Goal: Transaction & Acquisition: Purchase product/service

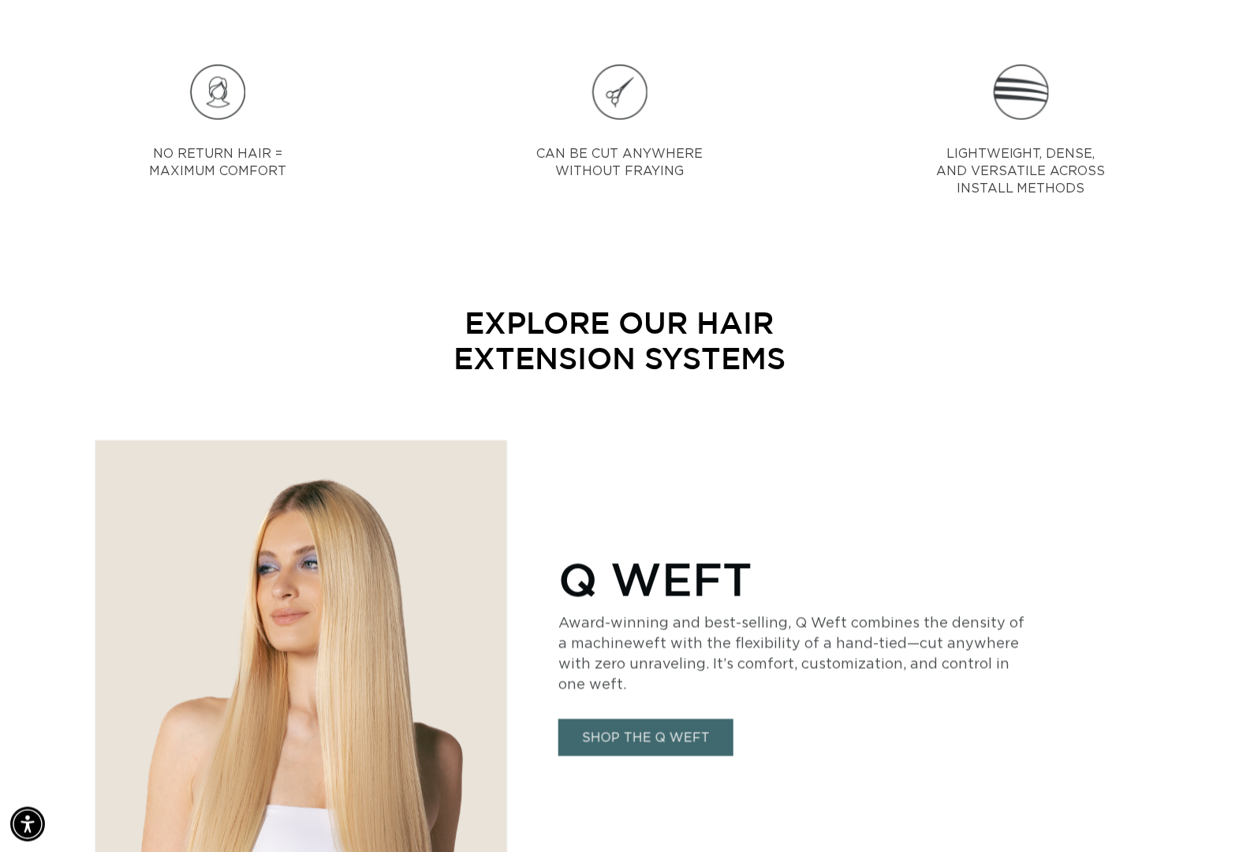
scroll to position [1124, 0]
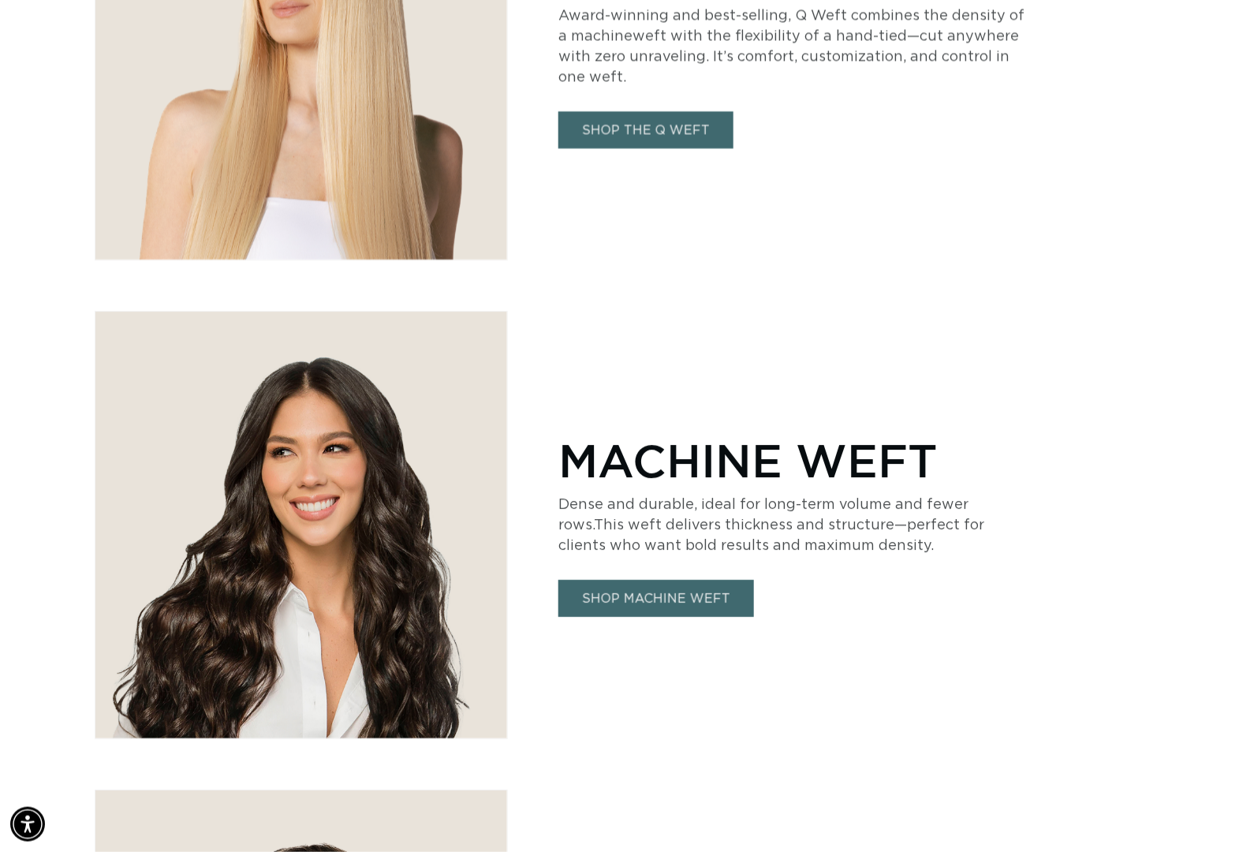
click at [697, 128] on link "SHOP THE Q WEFT" at bounding box center [646, 129] width 175 height 37
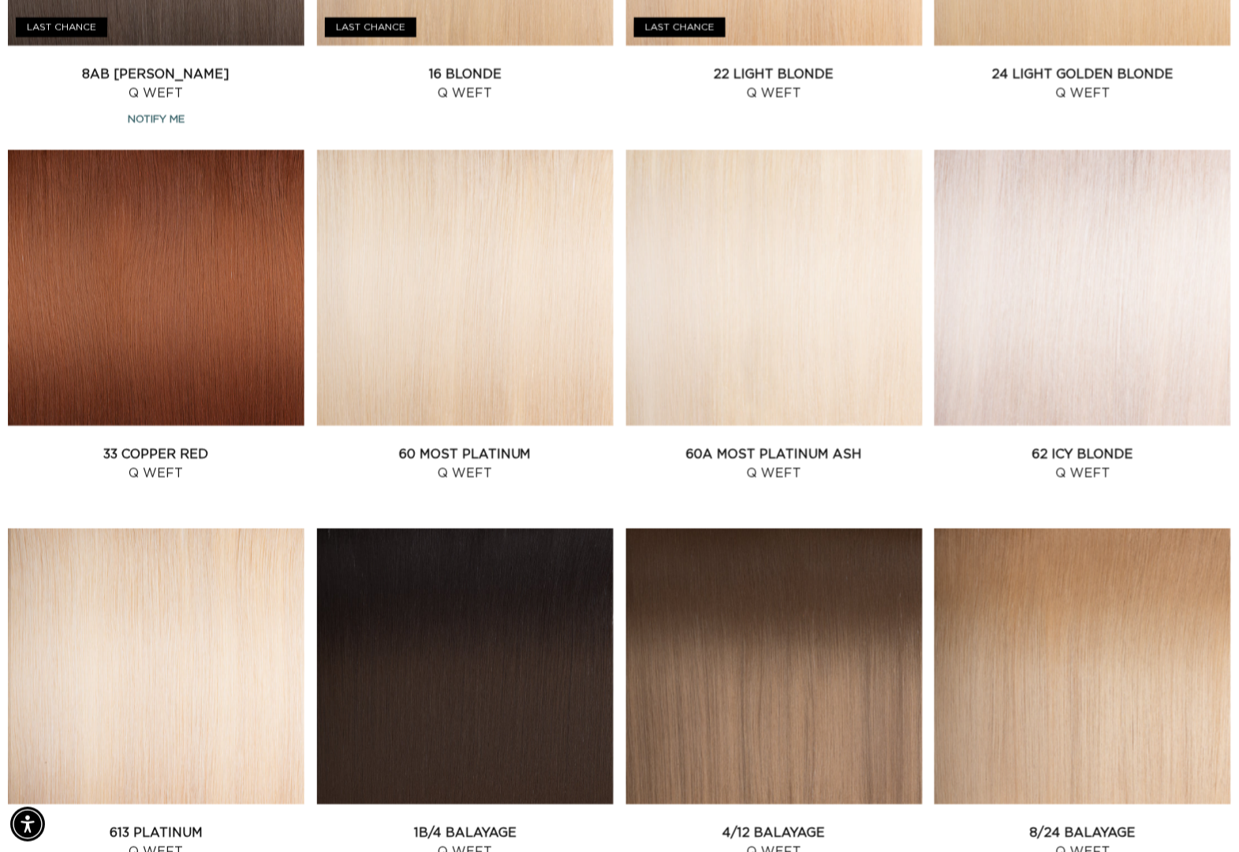
scroll to position [707, 0]
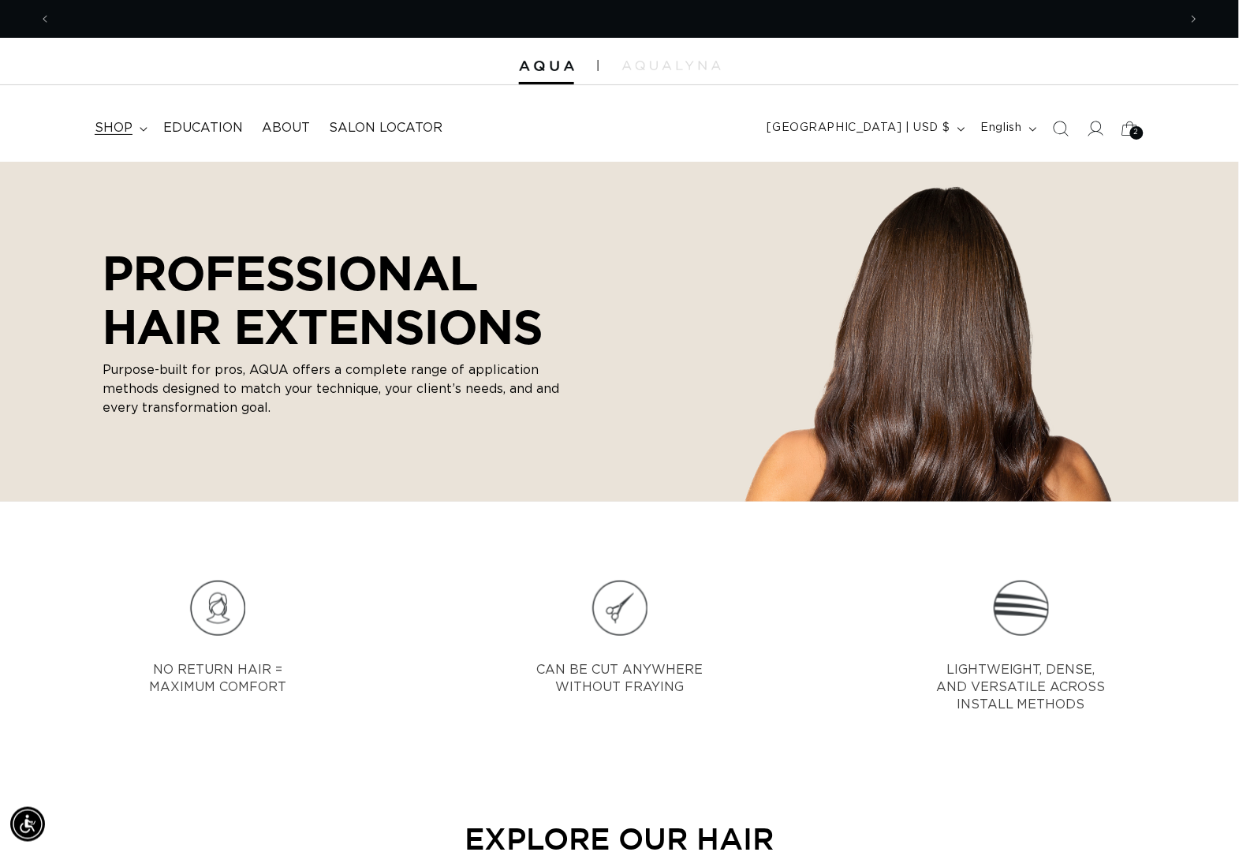
scroll to position [0, 1124]
click at [137, 129] on summary "shop" at bounding box center [119, 128] width 69 height 36
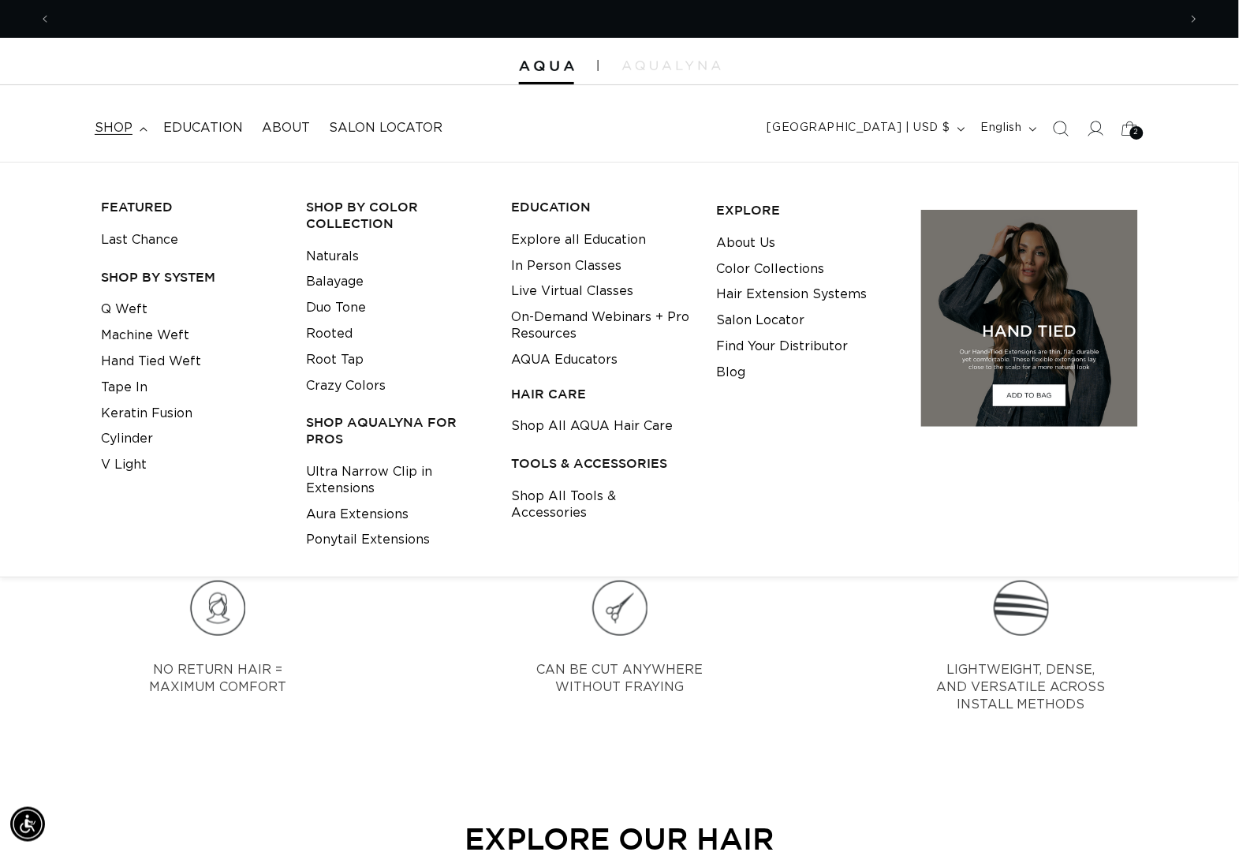
scroll to position [0, 2249]
click at [794, 270] on link "Color Collections" at bounding box center [770, 269] width 108 height 26
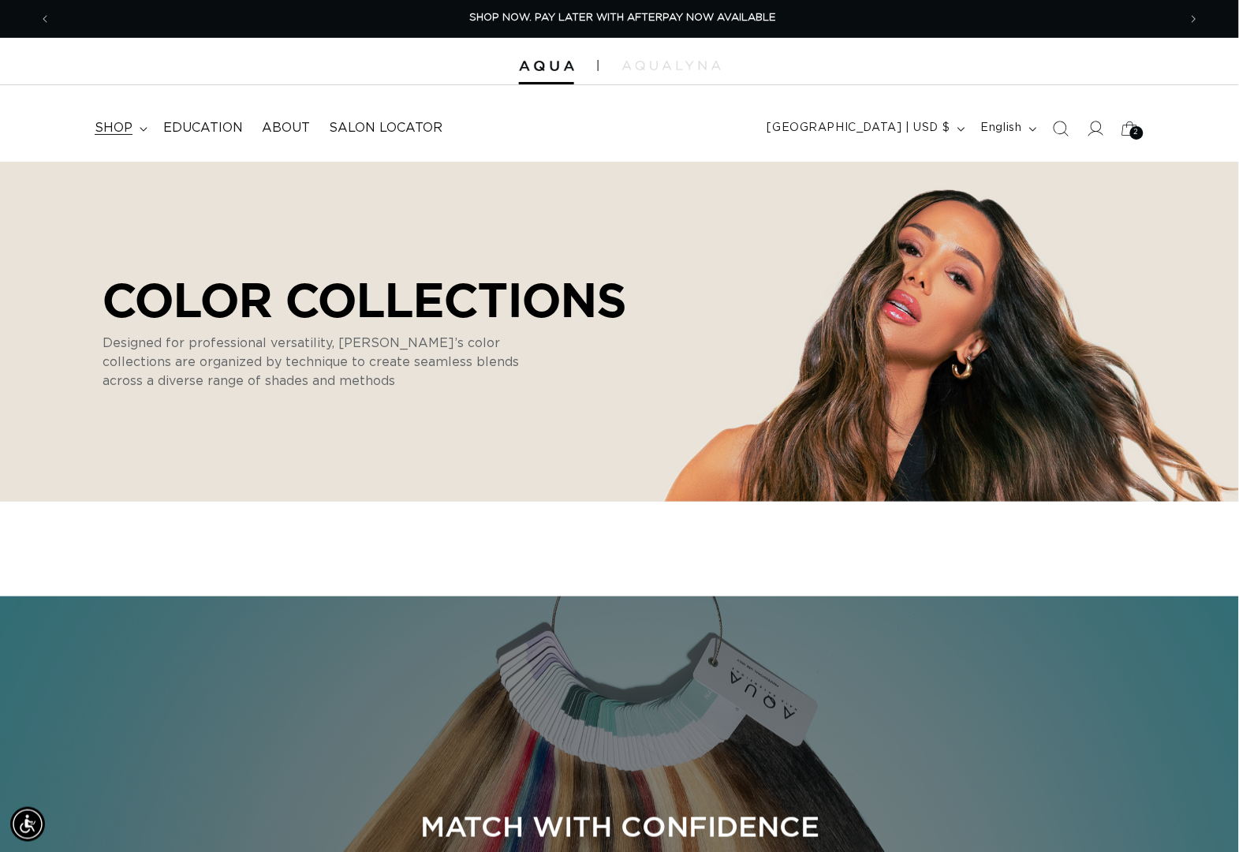
click at [137, 125] on summary "shop" at bounding box center [119, 128] width 69 height 36
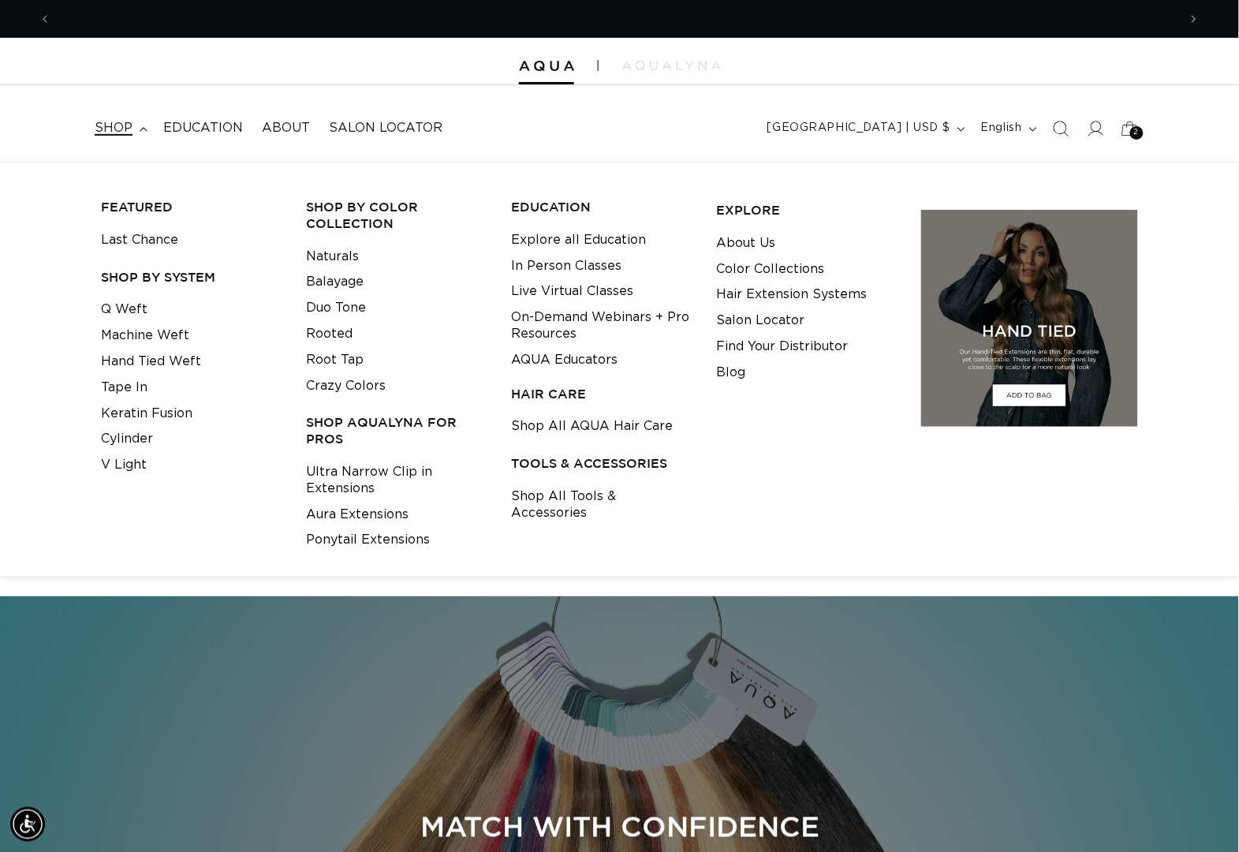
scroll to position [0, 2249]
click at [814, 292] on link "Hair Extension Systems" at bounding box center [791, 295] width 151 height 26
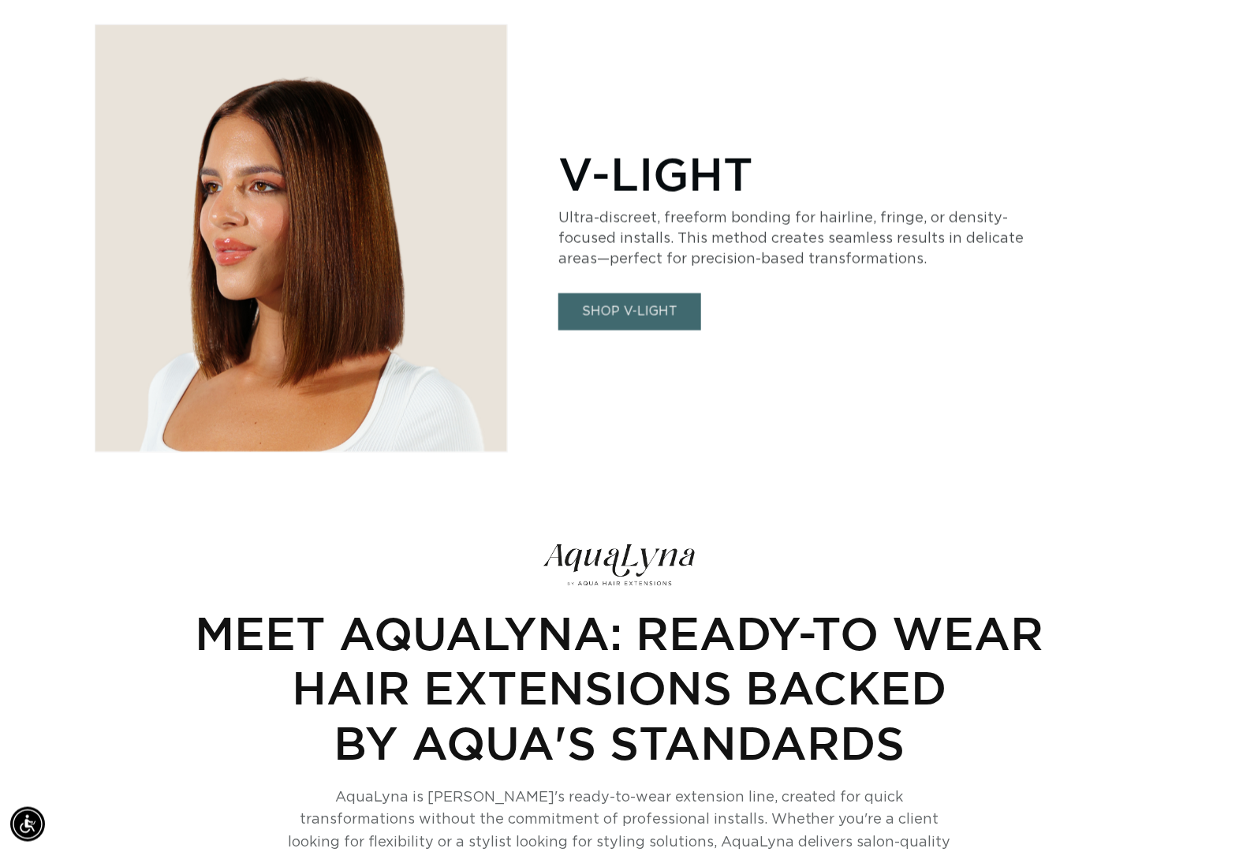
scroll to position [3651, 0]
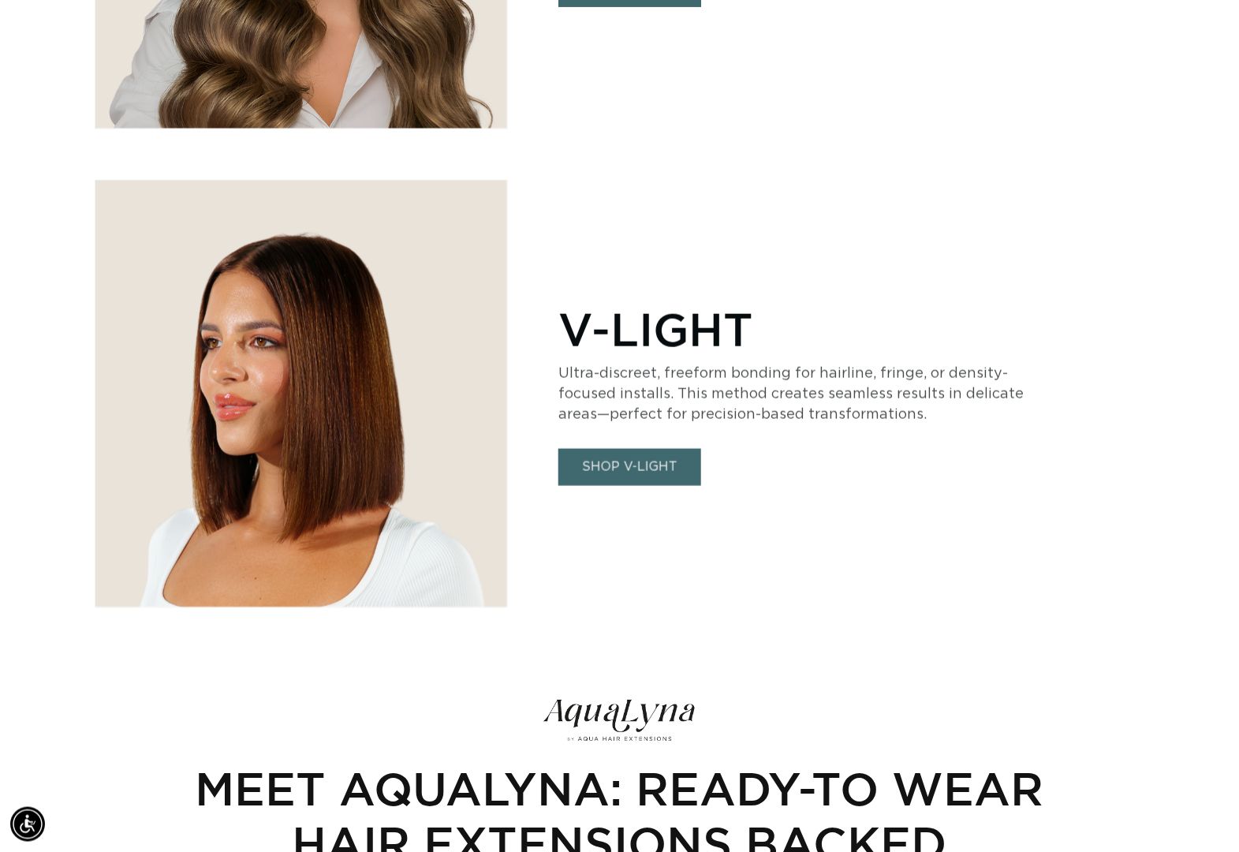
click at [418, 364] on img at bounding box center [301, 394] width 412 height 427
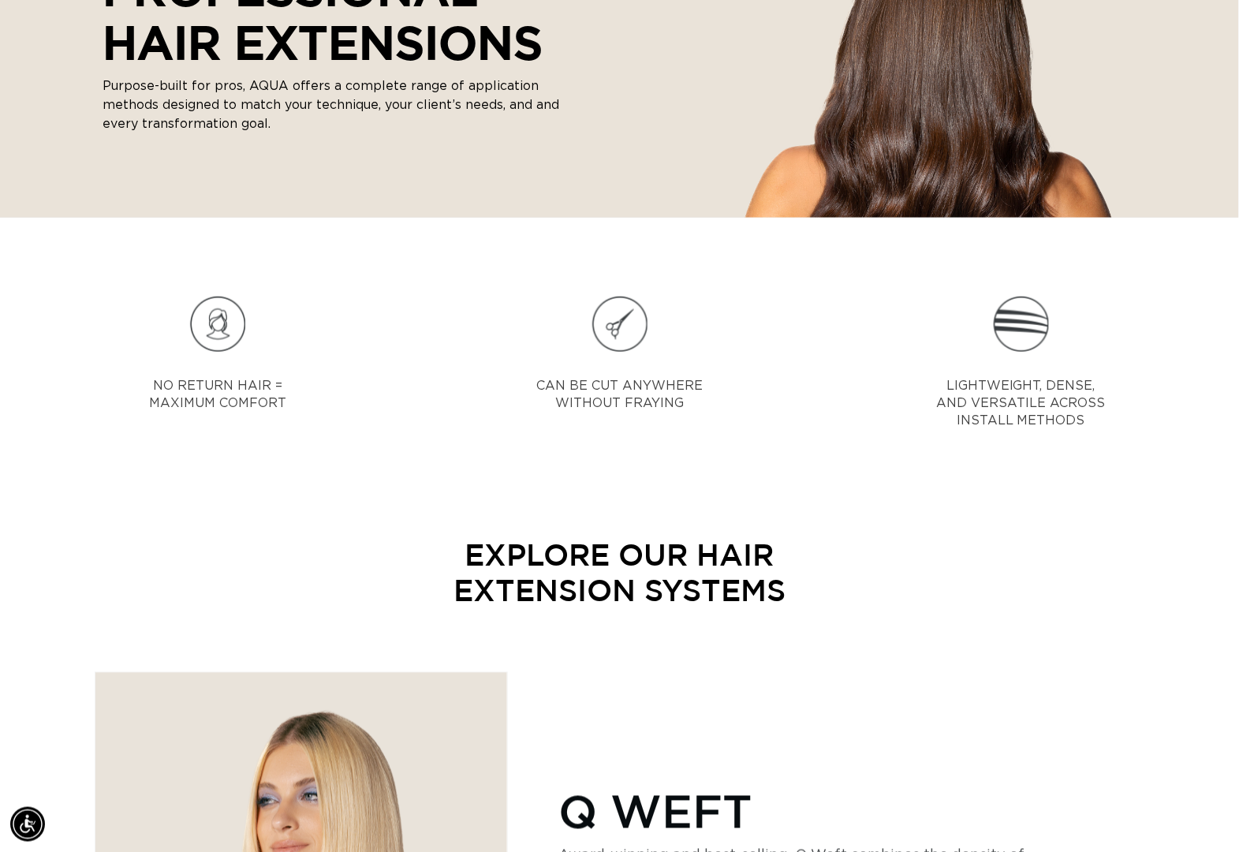
scroll to position [1184, 0]
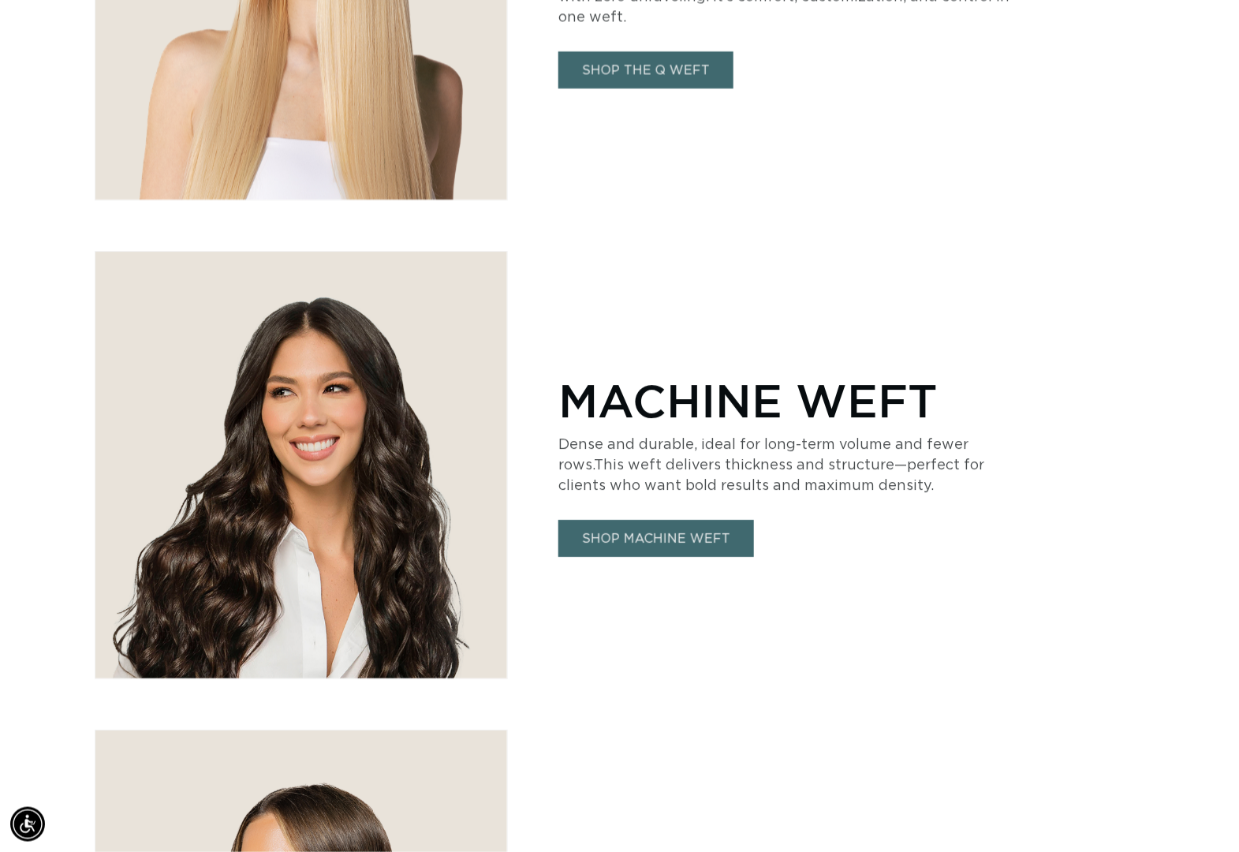
click at [604, 70] on link "SHOP THE Q WEFT" at bounding box center [646, 69] width 175 height 37
